Goal: Find specific page/section: Find specific page/section

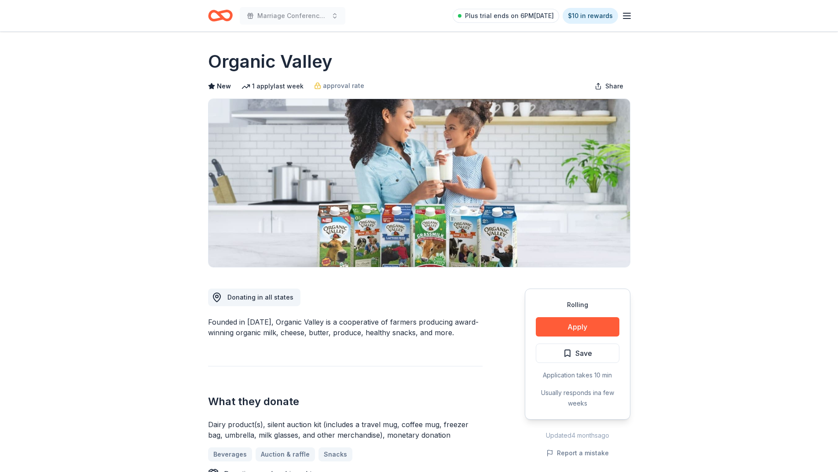
click at [224, 18] on icon "Home" at bounding box center [220, 15] width 25 height 21
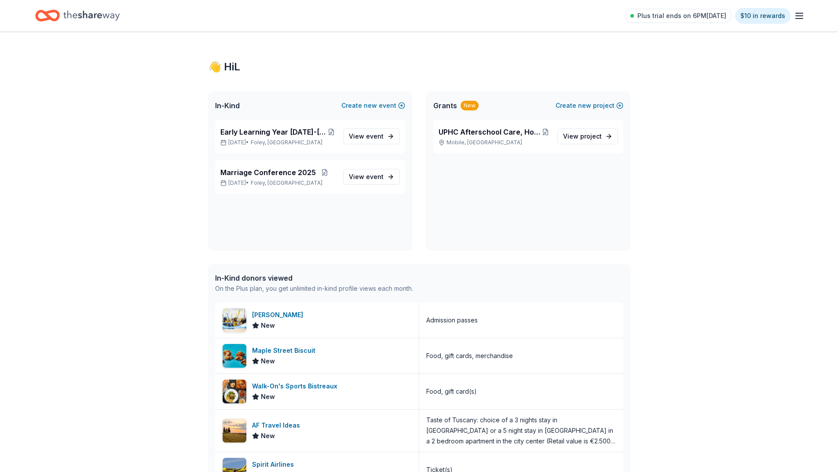
drag, startPoint x: 0, startPoint y: 0, endPoint x: 106, endPoint y: 15, distance: 107.4
click at [106, 15] on icon "Home" at bounding box center [91, 16] width 56 height 10
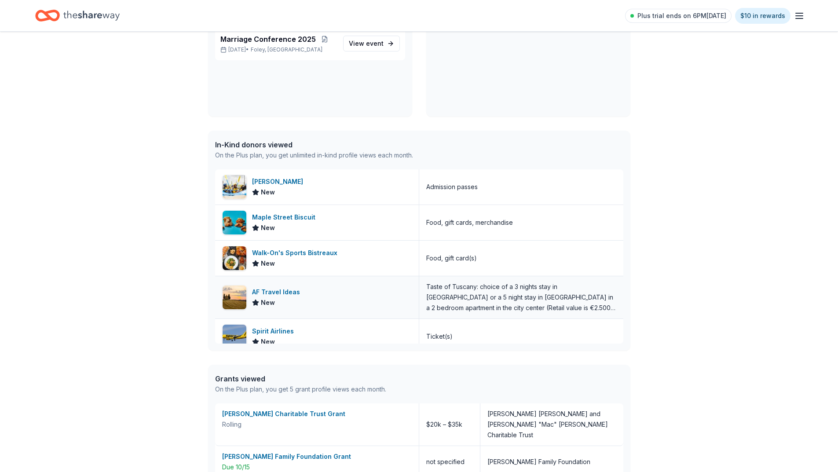
scroll to position [337, 0]
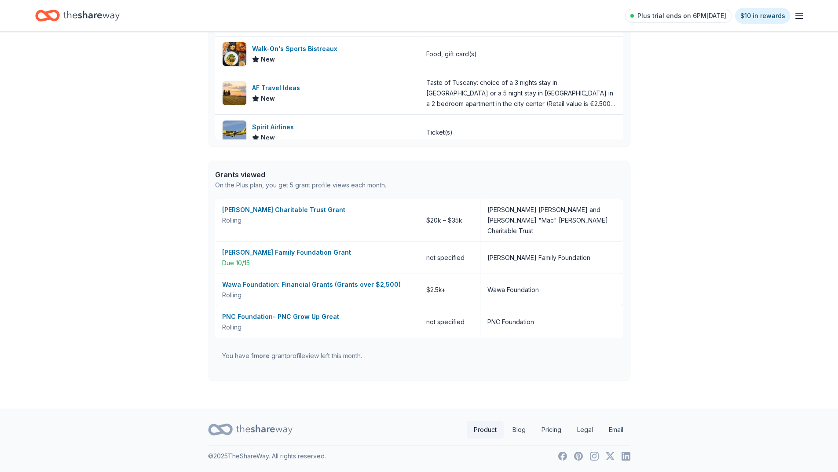
click at [488, 432] on link "Product" at bounding box center [485, 430] width 37 height 18
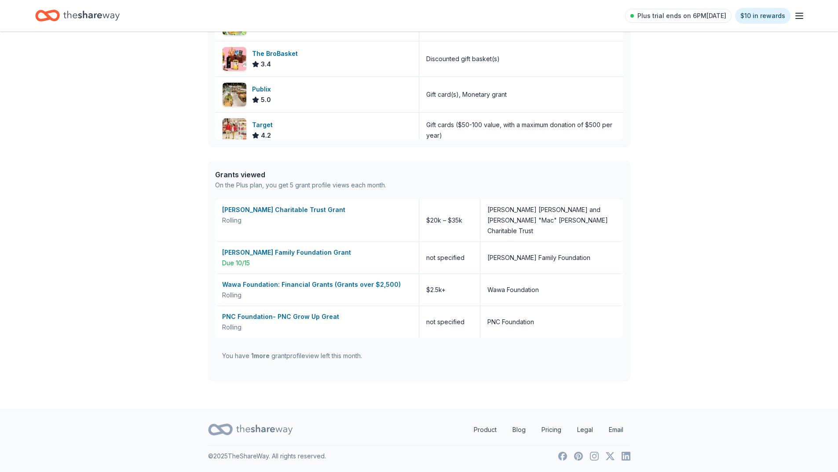
click at [802, 15] on icon "button" at bounding box center [799, 16] width 11 height 11
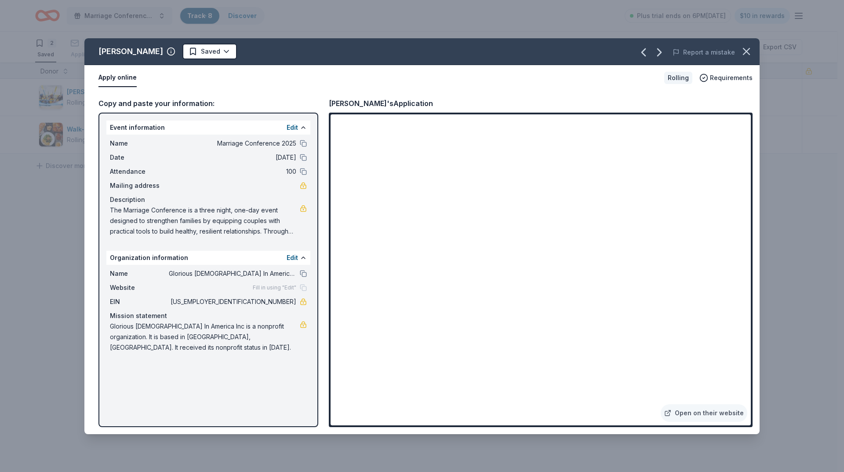
scroll to position [0, 0]
